Goal: Task Accomplishment & Management: Use online tool/utility

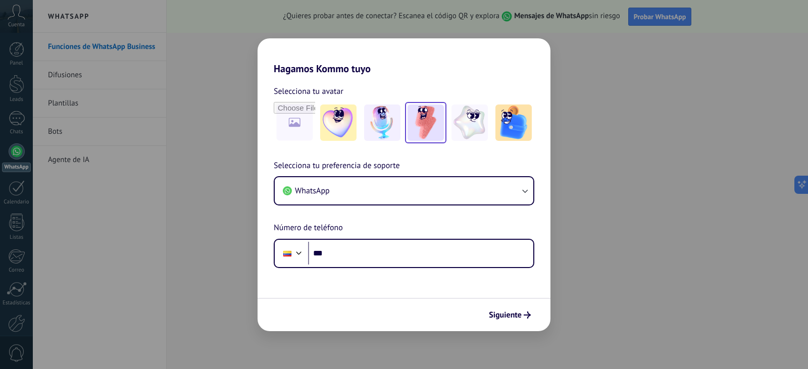
click at [428, 116] on img at bounding box center [426, 123] width 36 height 36
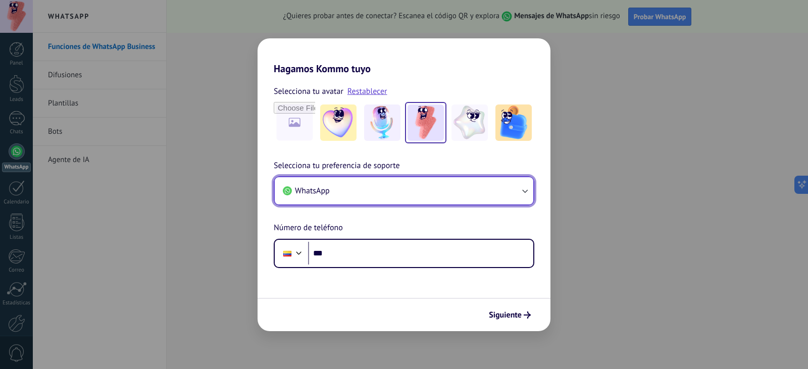
click at [379, 186] on button "WhatsApp" at bounding box center [404, 190] width 259 height 27
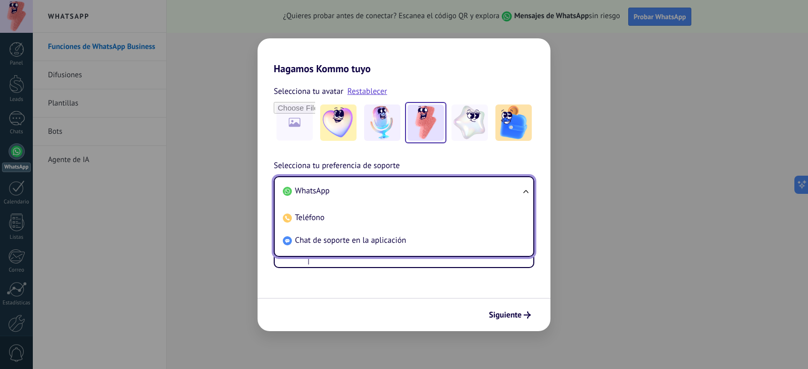
click at [364, 188] on li "WhatsApp" at bounding box center [402, 191] width 247 height 23
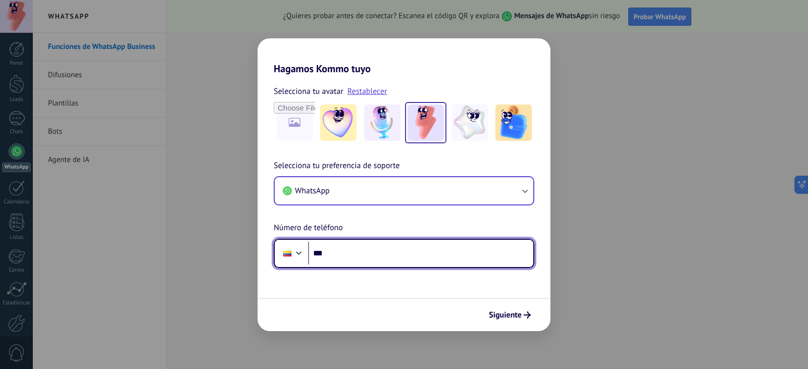
click at [345, 259] on input "***" at bounding box center [420, 253] width 225 height 23
type input "**********"
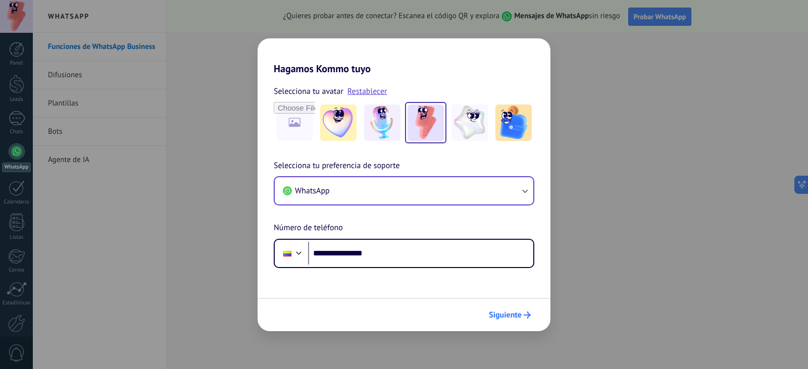
click at [506, 317] on span "Siguiente" at bounding box center [505, 315] width 33 height 7
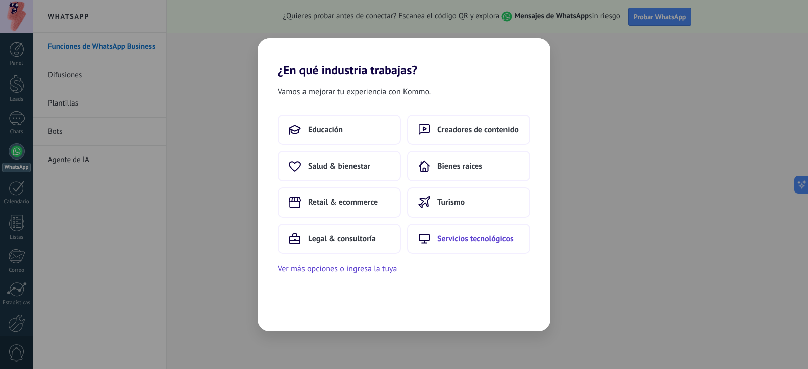
click at [470, 245] on button "Servicios tecnológicos" at bounding box center [468, 239] width 123 height 30
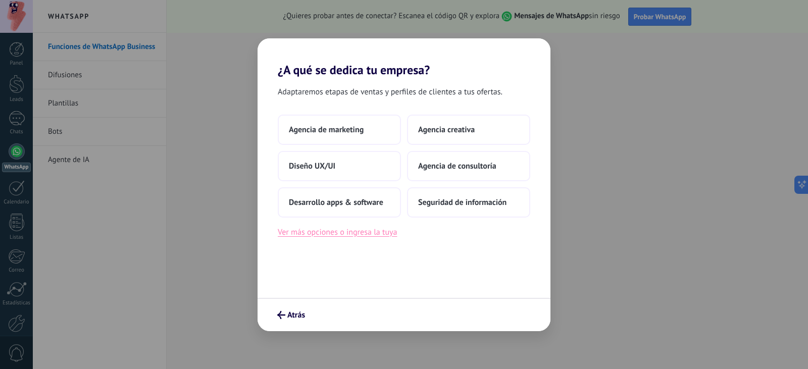
click at [378, 238] on button "Ver más opciones o ingresa la tuya" at bounding box center [337, 232] width 119 height 13
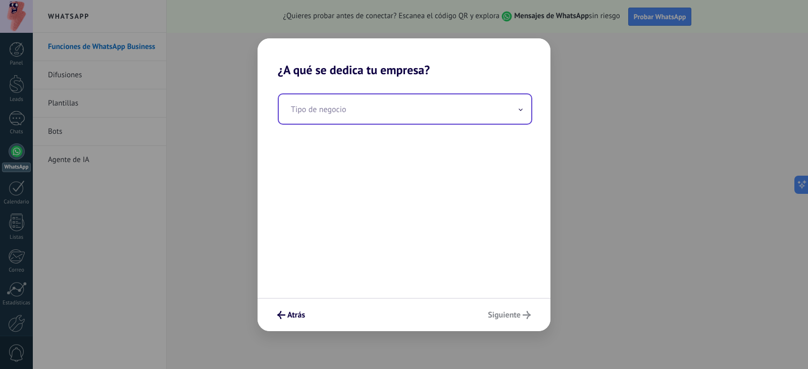
click at [357, 121] on input "text" at bounding box center [405, 108] width 253 height 29
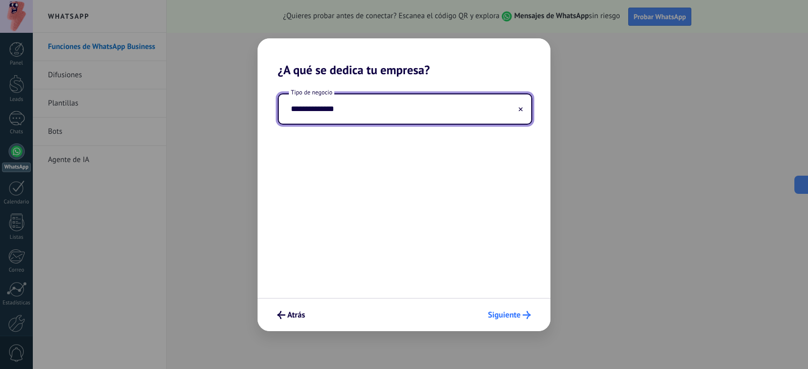
type input "**********"
click at [501, 315] on span "Siguiente" at bounding box center [504, 315] width 33 height 7
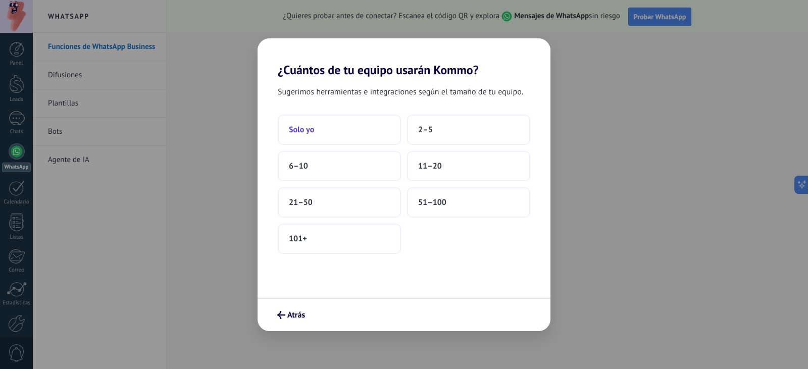
click at [357, 130] on button "Solo yo" at bounding box center [339, 130] width 123 height 30
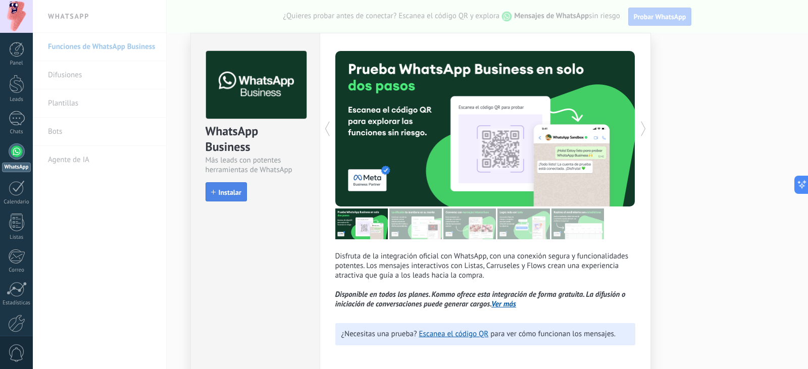
click at [208, 187] on button "Instalar" at bounding box center [226, 191] width 41 height 19
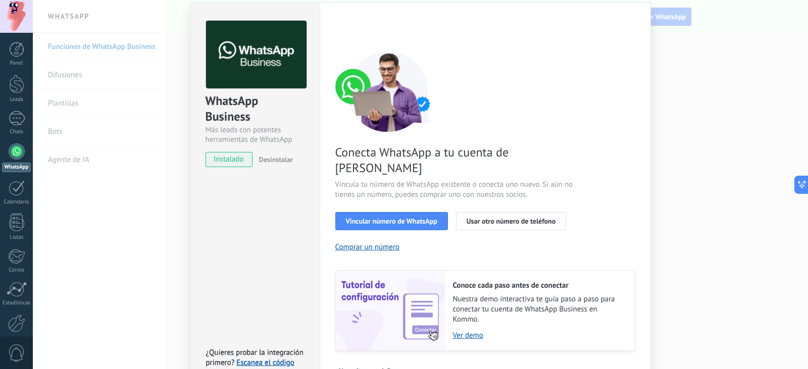
scroll to position [32, 0]
click at [402, 217] on span "Vincular número de WhatsApp" at bounding box center [391, 220] width 91 height 7
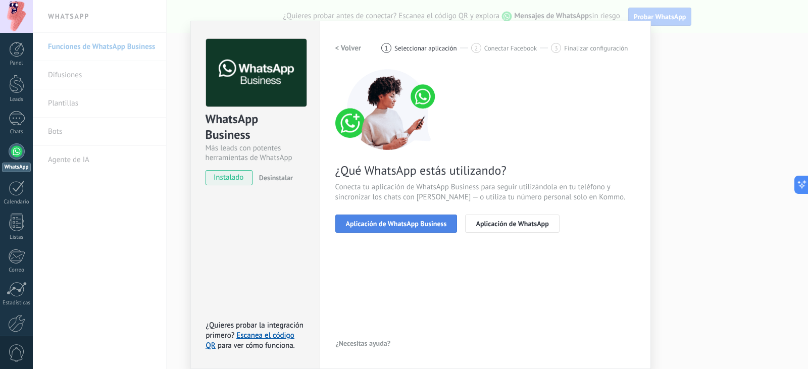
click at [420, 224] on span "Aplicación de WhatsApp Business" at bounding box center [396, 223] width 101 height 7
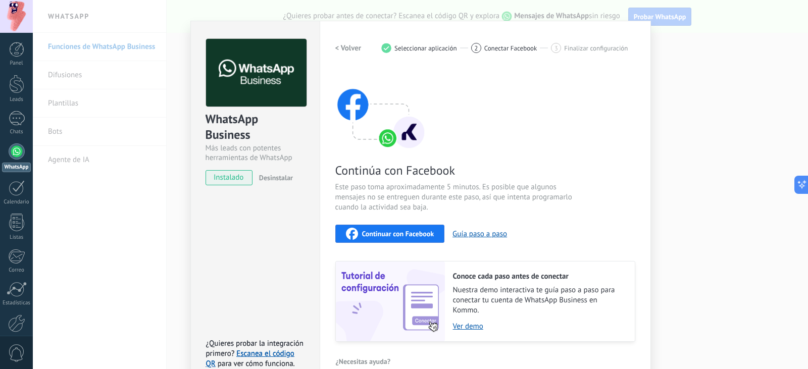
click at [413, 237] on span "Continuar con Facebook" at bounding box center [398, 233] width 72 height 7
